Goal: Information Seeking & Learning: Learn about a topic

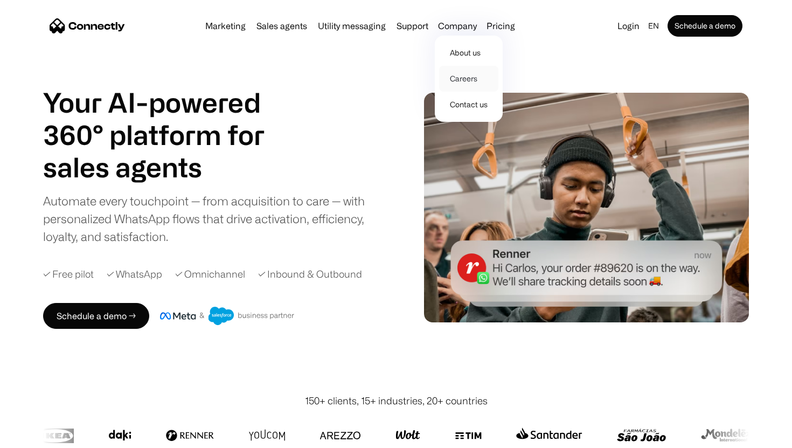
click at [470, 83] on link "Careers" at bounding box center [468, 79] width 59 height 26
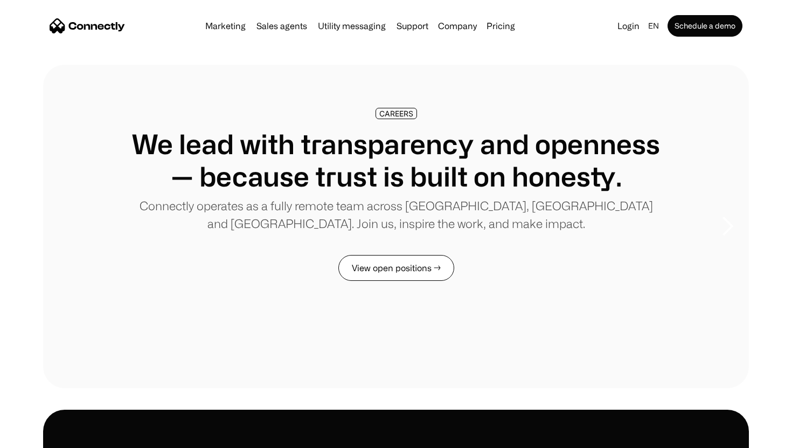
click at [415, 263] on link "View open positions →" at bounding box center [396, 268] width 116 height 26
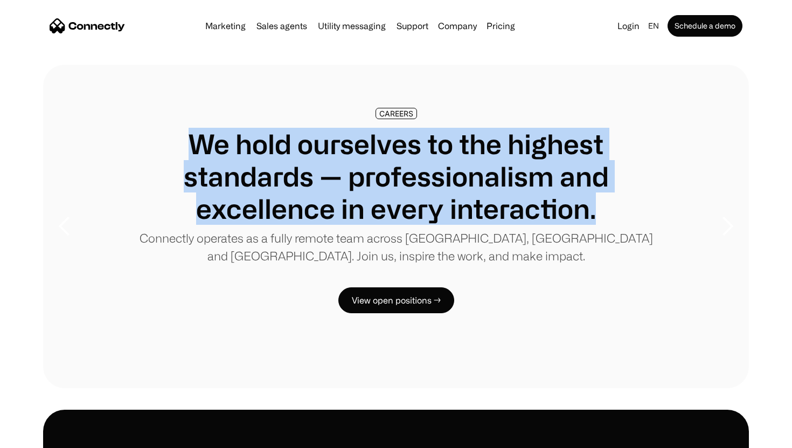
drag, startPoint x: 595, startPoint y: 213, endPoint x: 176, endPoint y: 144, distance: 424.8
click at [176, 144] on h1 "We hold ourselves to the highest standards — professionalism and excellence in …" at bounding box center [395, 176] width 533 height 97
click at [350, 182] on h1 "We hold ourselves to the highest standards — professionalism and excellence in …" at bounding box center [395, 176] width 533 height 97
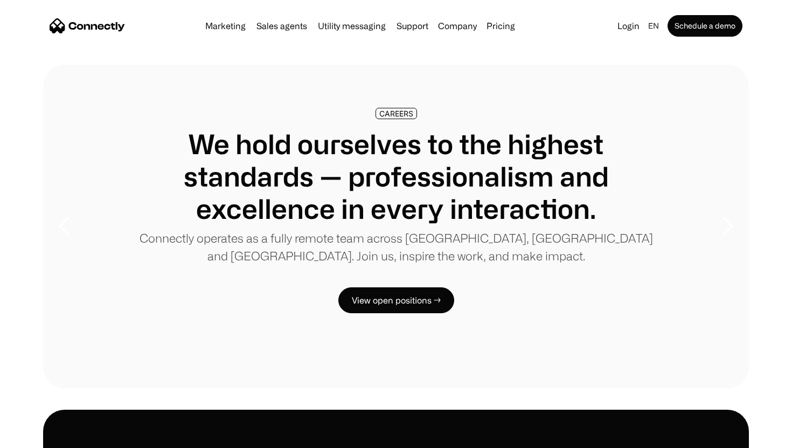
click at [81, 25] on img "home" at bounding box center [87, 25] width 75 height 15
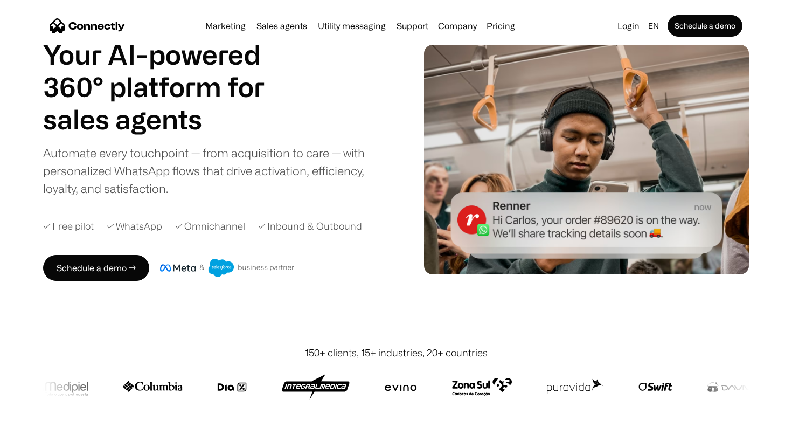
scroll to position [53, 0]
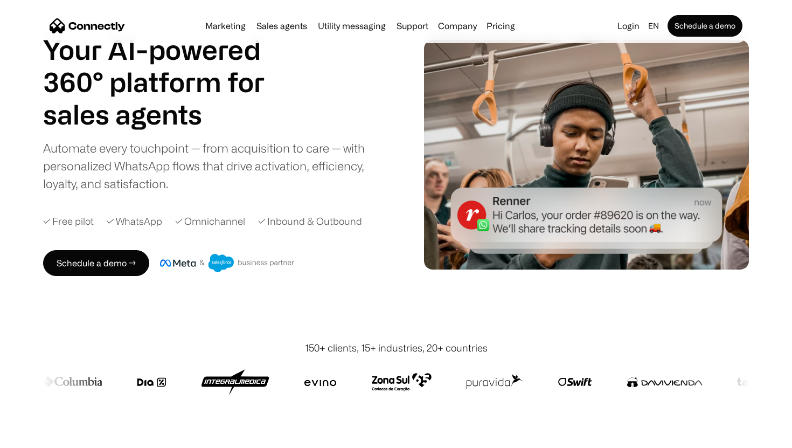
click at [639, 389] on img at bounding box center [664, 382] width 76 height 26
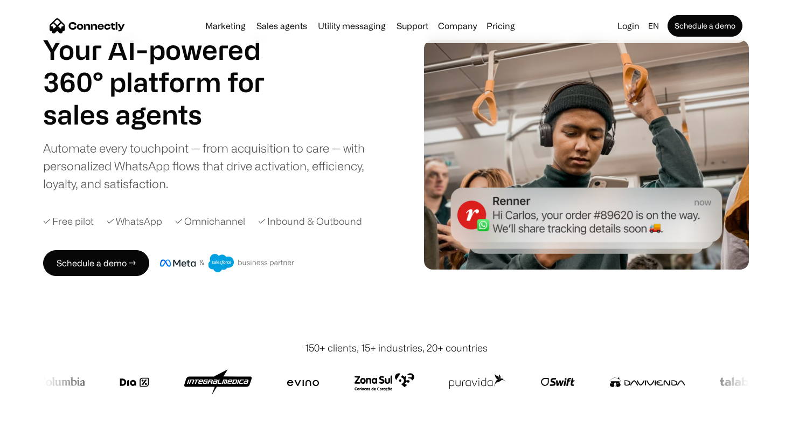
click at [638, 384] on img at bounding box center [647, 382] width 76 height 26
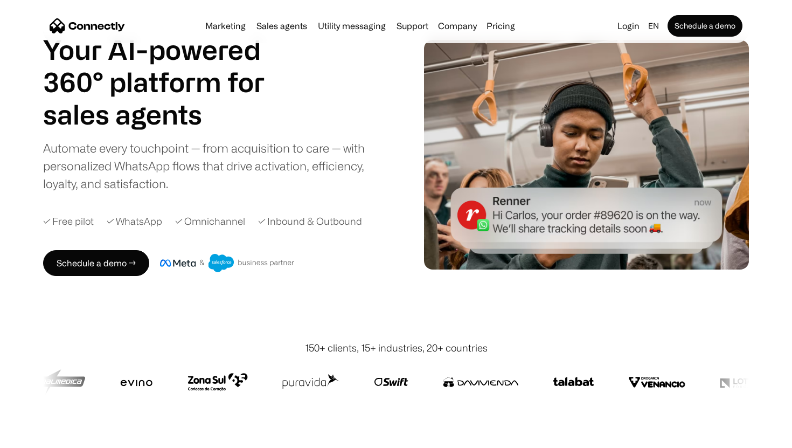
scroll to position [0, 0]
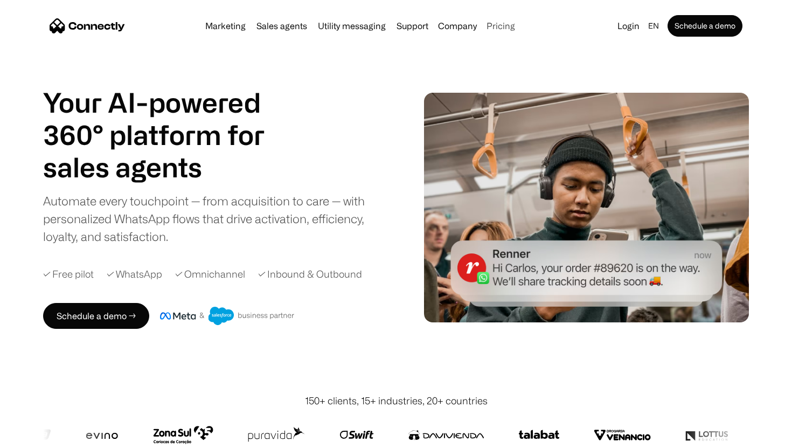
click at [497, 25] on link "Pricing" at bounding box center [500, 26] width 37 height 9
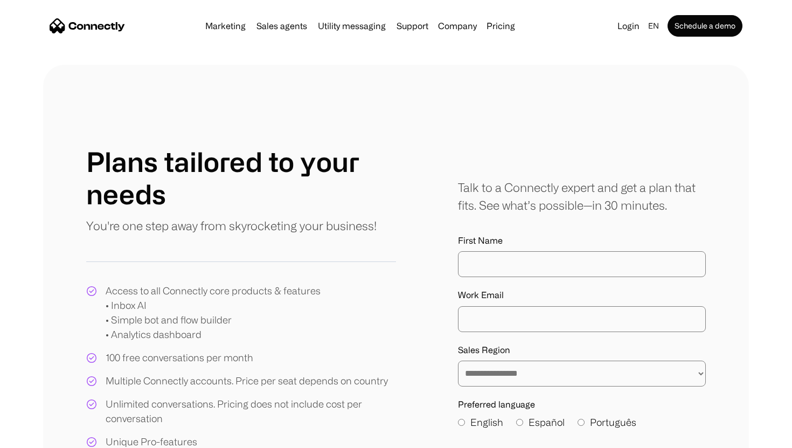
scroll to position [157, 0]
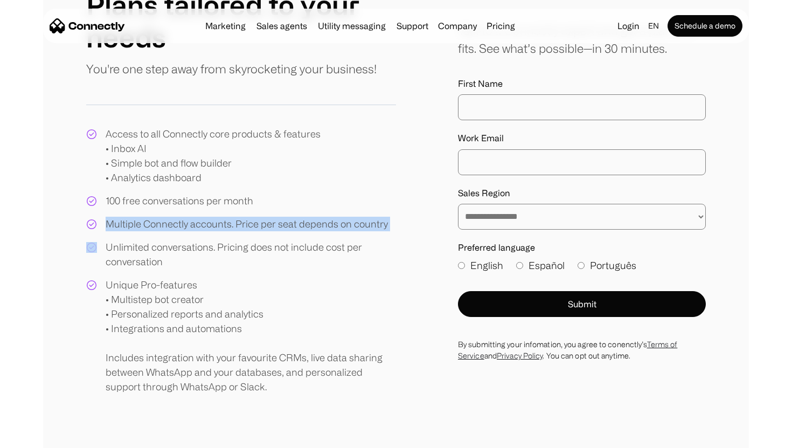
click at [369, 226] on div "Multiple Connectly accounts. Price per seat depends on country" at bounding box center [247, 224] width 282 height 15
click at [277, 246] on div "Unlimited conversations. Pricing does not include cost per conversation" at bounding box center [251, 254] width 290 height 29
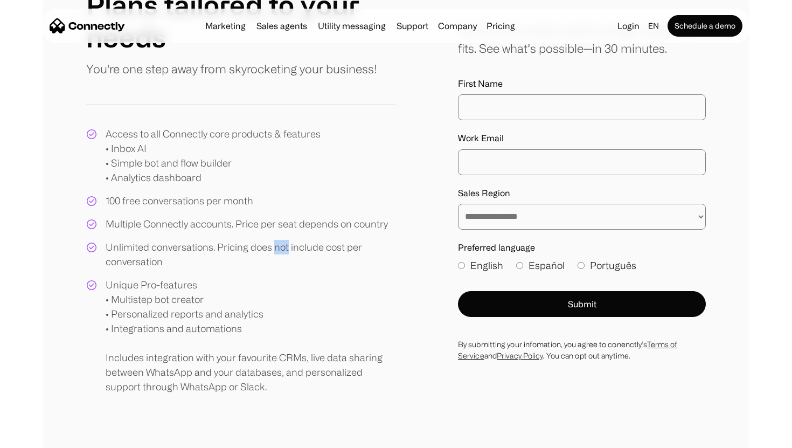
click at [277, 246] on div "Unlimited conversations. Pricing does not include cost per conversation" at bounding box center [251, 254] width 290 height 29
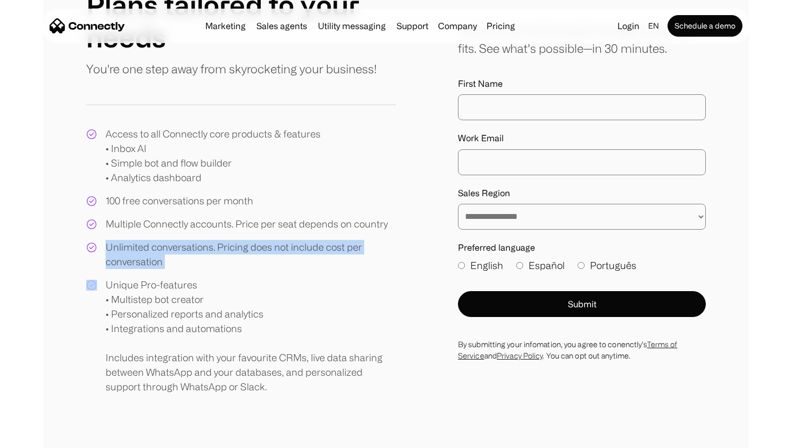
click at [277, 246] on div "Unlimited conversations. Pricing does not include cost per conversation" at bounding box center [251, 254] width 290 height 29
click at [280, 269] on div "Access to all Connectly core products & features • Inbox AI • Simple bot and fl…" at bounding box center [241, 260] width 310 height 267
